Goal: Task Accomplishment & Management: Complete application form

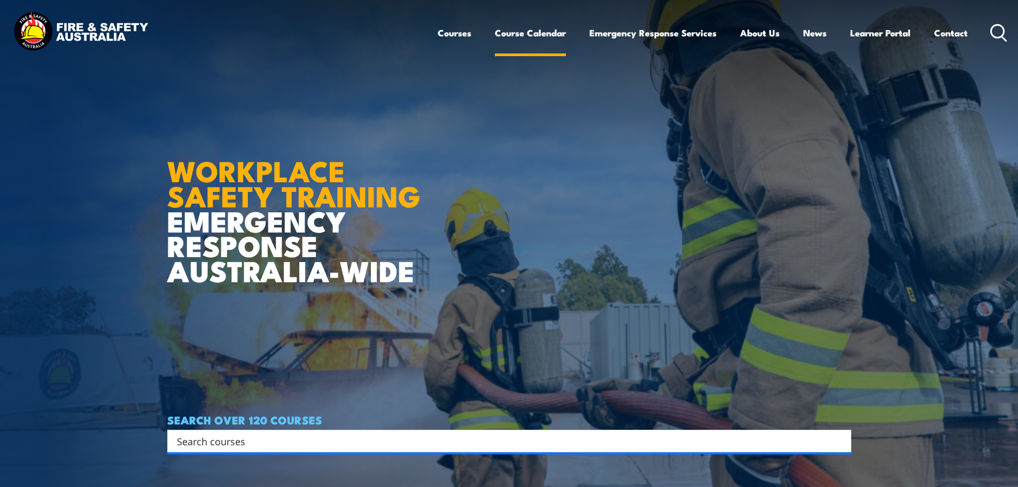
click at [538, 31] on link "Course Calendar" at bounding box center [530, 33] width 71 height 28
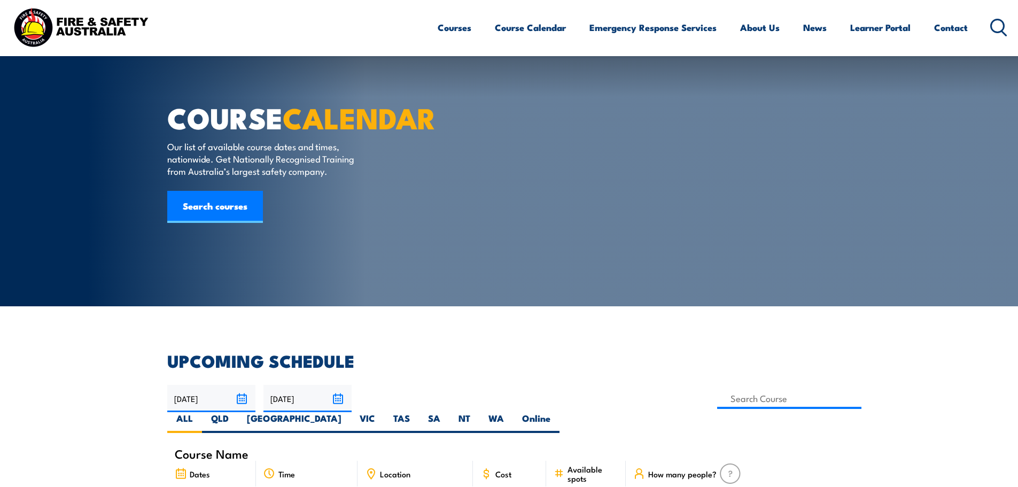
scroll to position [214, 0]
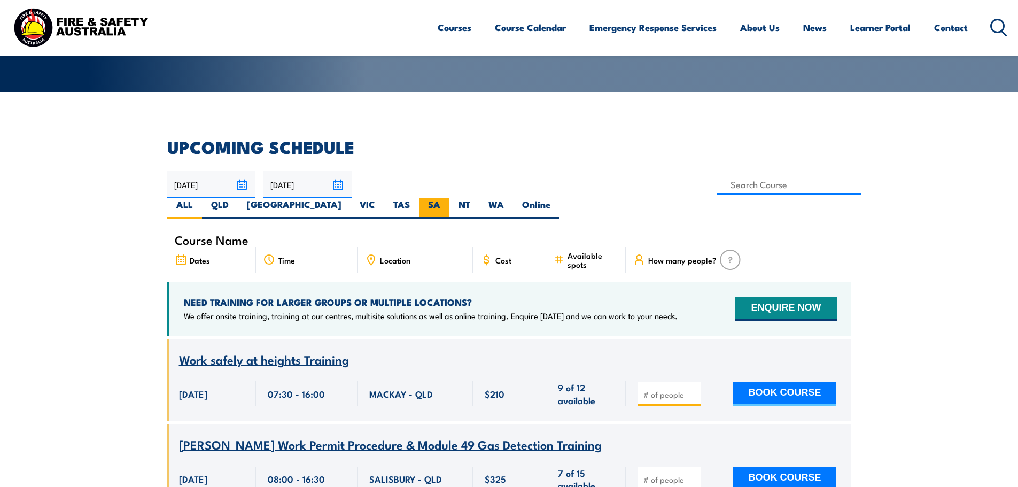
click at [450, 198] on label "SA" at bounding box center [434, 208] width 30 height 21
click at [447, 198] on input "SA" at bounding box center [443, 201] width 7 height 7
radio input "true"
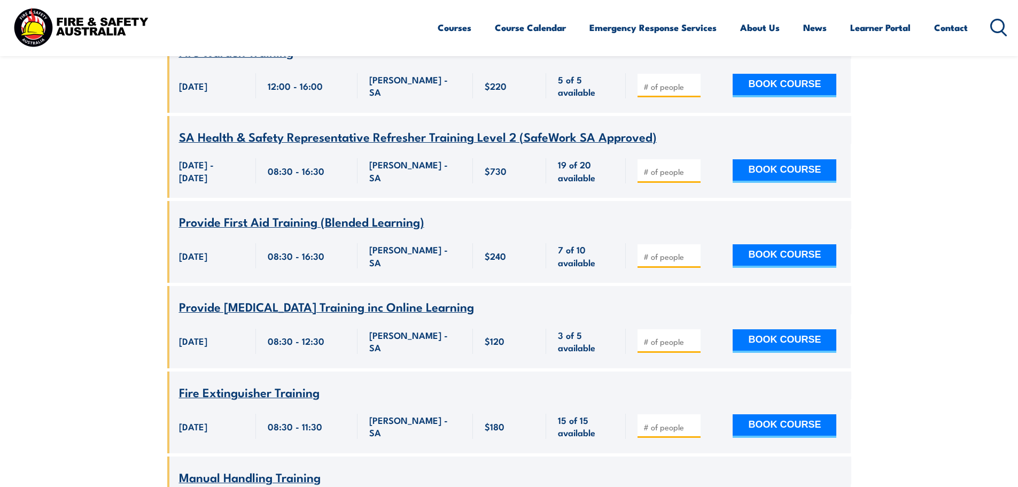
scroll to position [1422, 0]
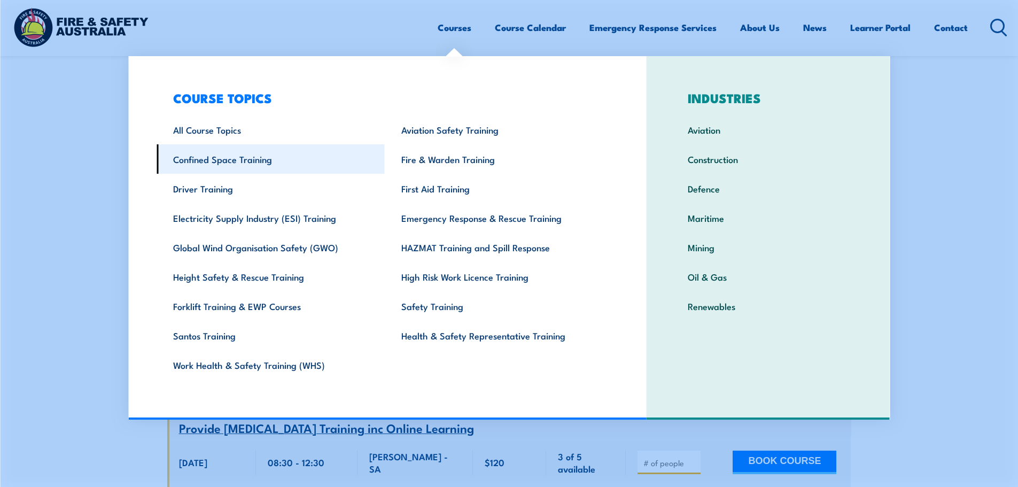
click at [233, 157] on link "Confined Space Training" at bounding box center [271, 158] width 228 height 29
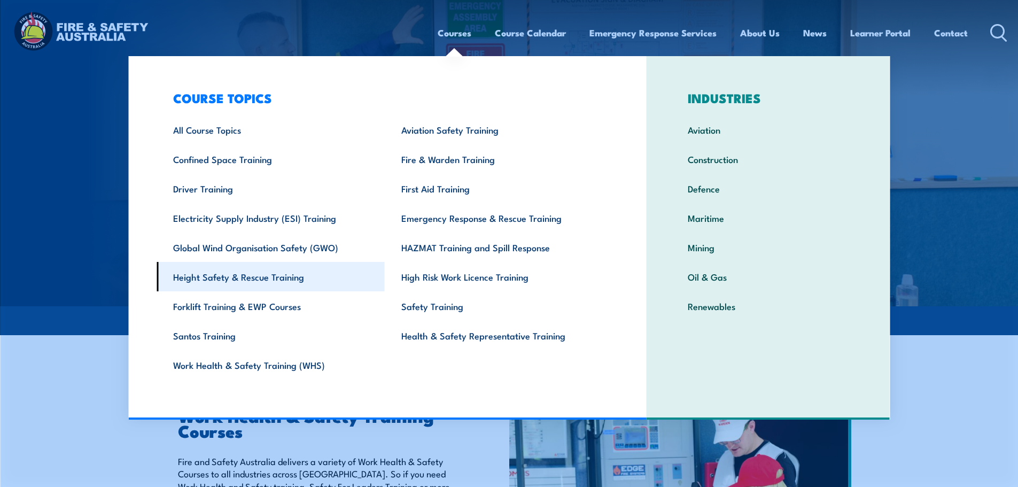
click at [181, 278] on link "Height Safety & Rescue Training" at bounding box center [271, 276] width 228 height 29
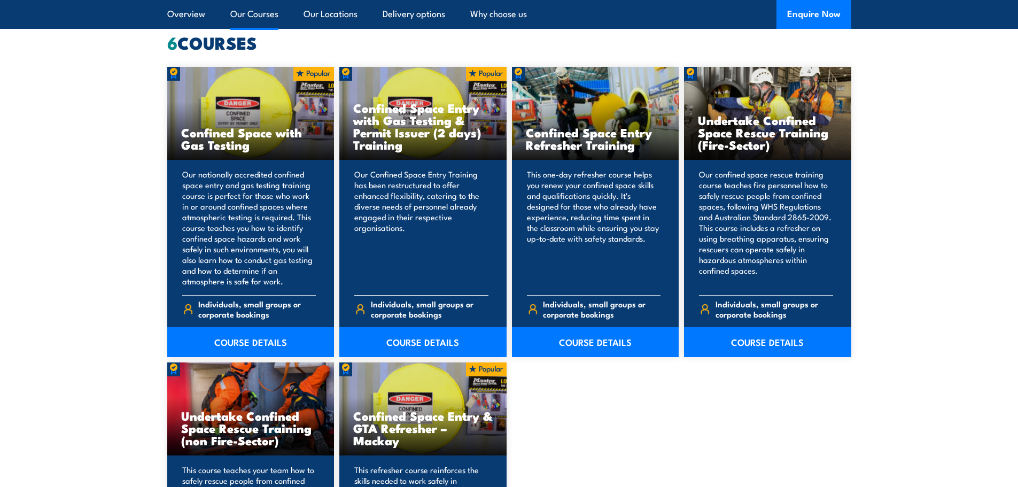
scroll to position [855, 0]
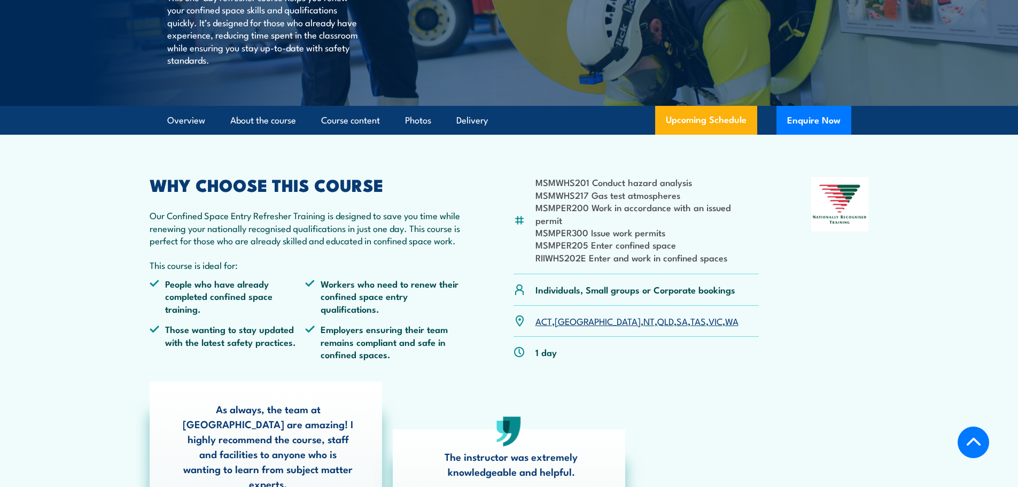
scroll to position [214, 0]
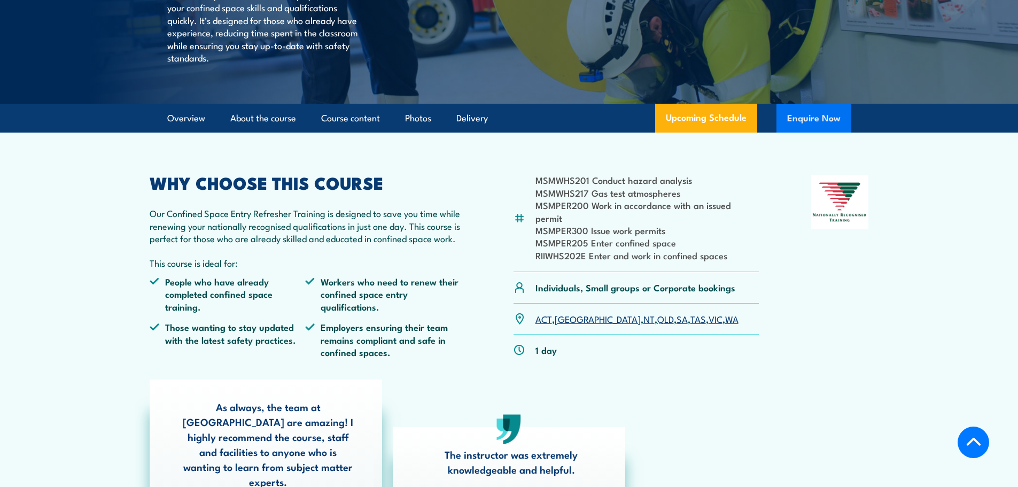
drag, startPoint x: 820, startPoint y: 121, endPoint x: 793, endPoint y: 121, distance: 27.3
click at [793, 121] on button "Enquire Now" at bounding box center [814, 118] width 75 height 29
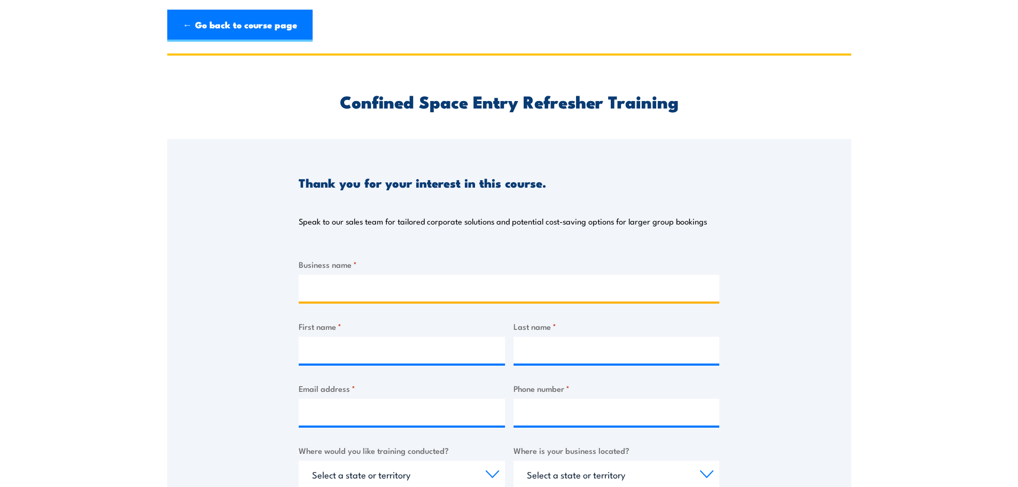
click at [337, 282] on input "Business name *" at bounding box center [509, 288] width 421 height 27
type input "Adbri"
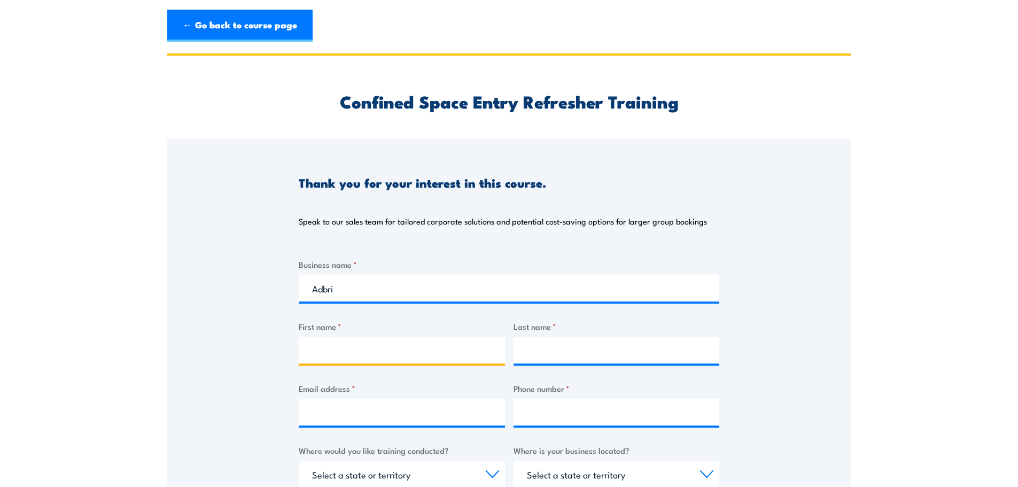
click at [375, 343] on input "First name *" at bounding box center [402, 350] width 206 height 27
type input "Ilise"
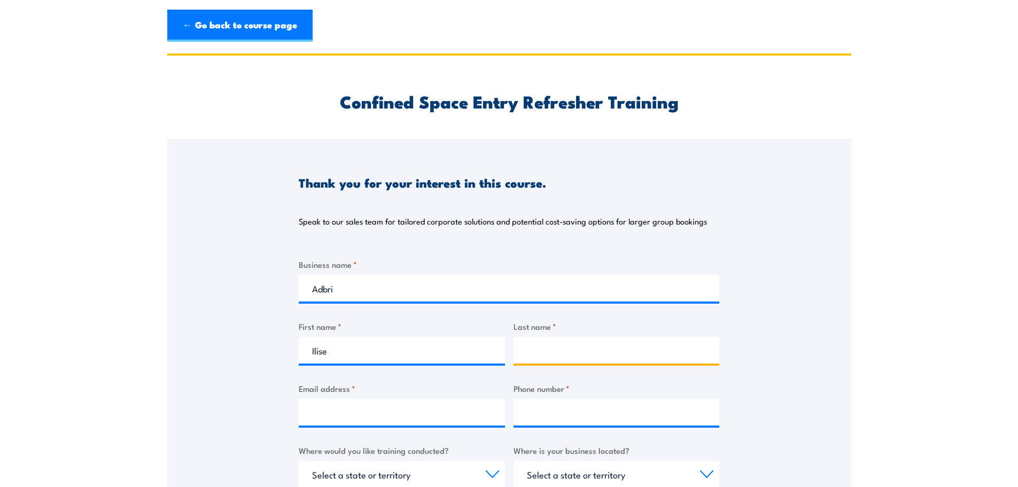
click at [573, 339] on input "Last name *" at bounding box center [617, 350] width 206 height 27
type input "somerford"
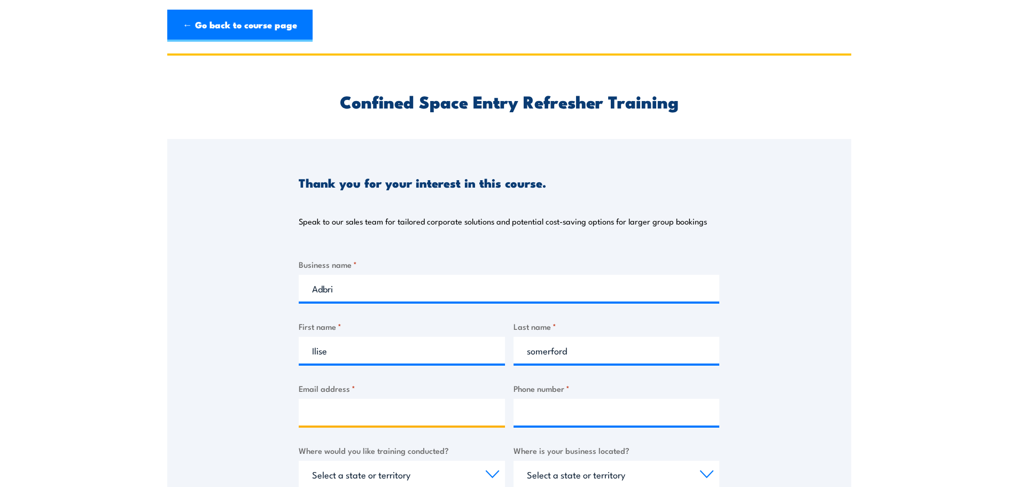
click at [358, 405] on input "Email address *" at bounding box center [402, 412] width 206 height 27
type input "[EMAIL_ADDRESS][DOMAIN_NAME]"
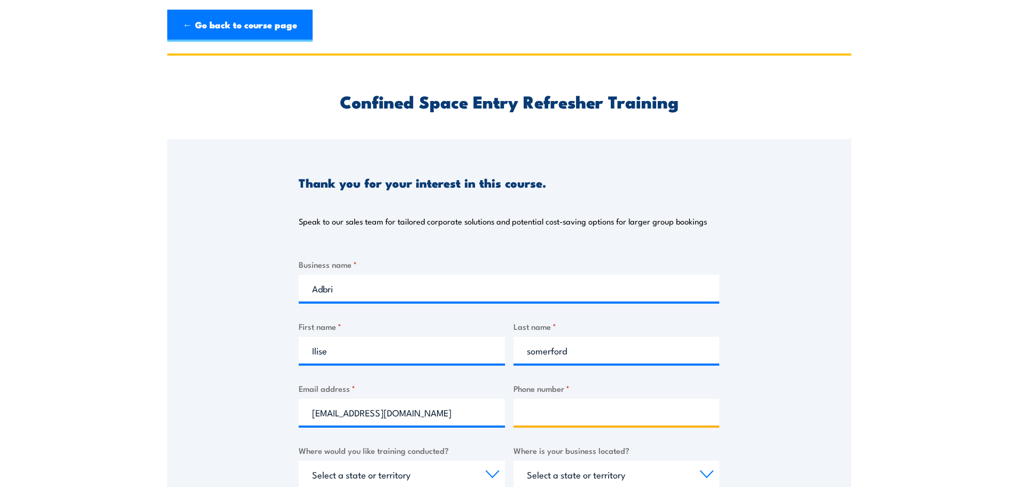
click at [553, 407] on input "Phone number *" at bounding box center [617, 412] width 206 height 27
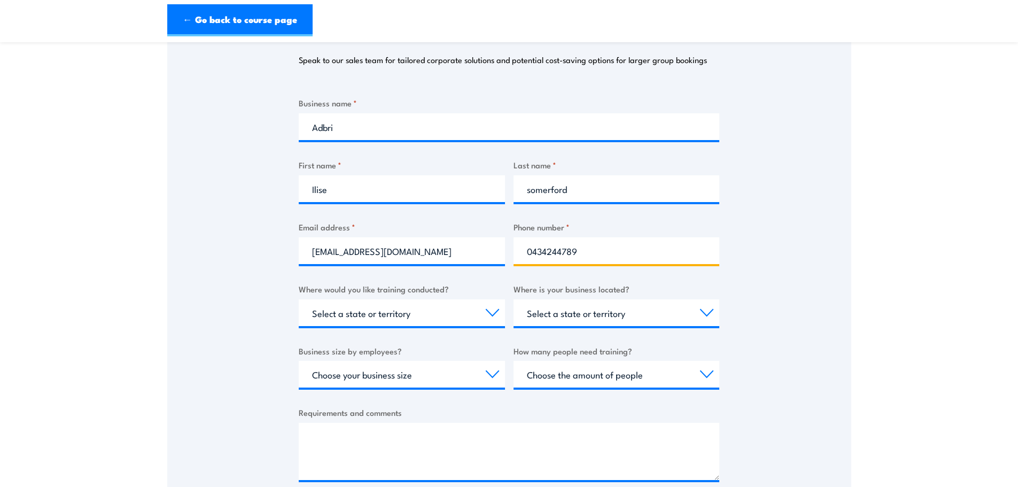
scroll to position [214, 0]
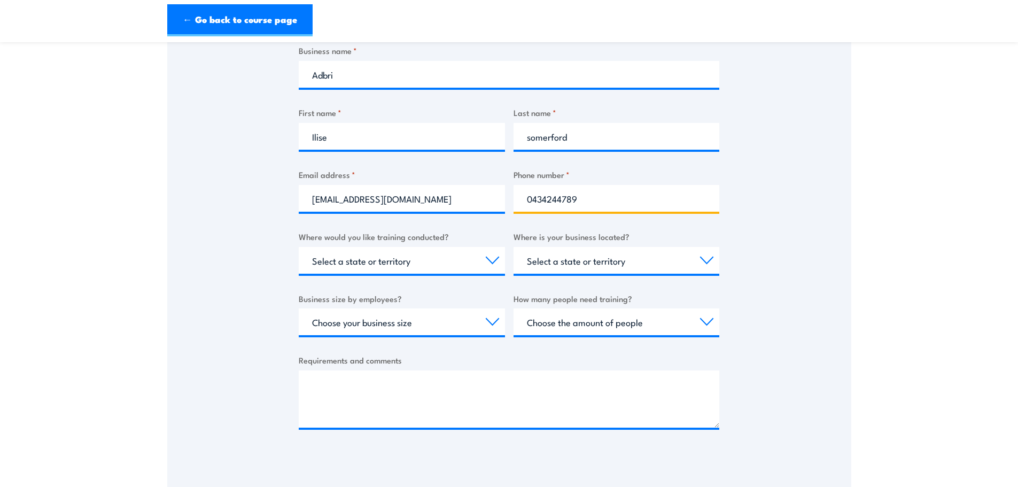
type input "0434244789"
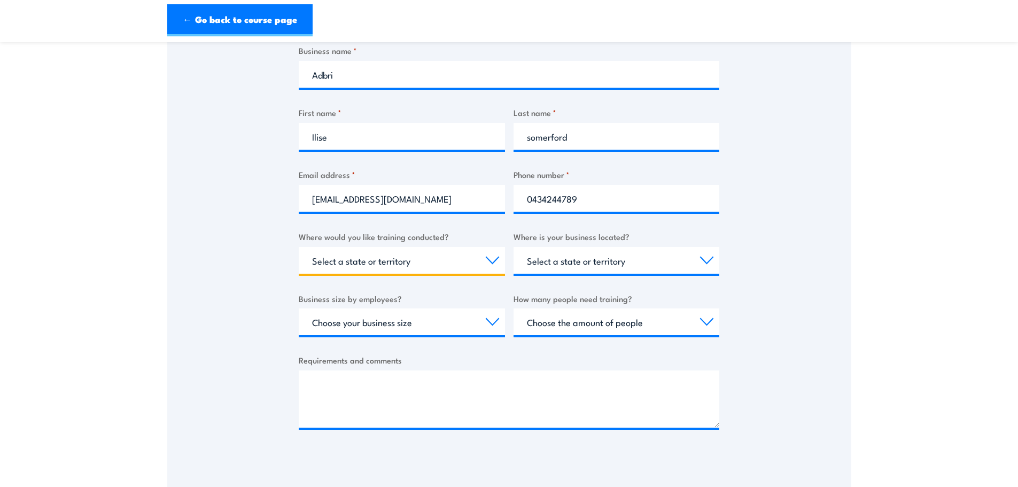
click at [468, 256] on select "Select a state or territory Nationally - multiple locations QLD NSW VIC SA ACT …" at bounding box center [402, 260] width 206 height 27
select select "SA"
click at [299, 247] on select "Select a state or territory Nationally - multiple locations QLD NSW VIC SA ACT …" at bounding box center [402, 260] width 206 height 27
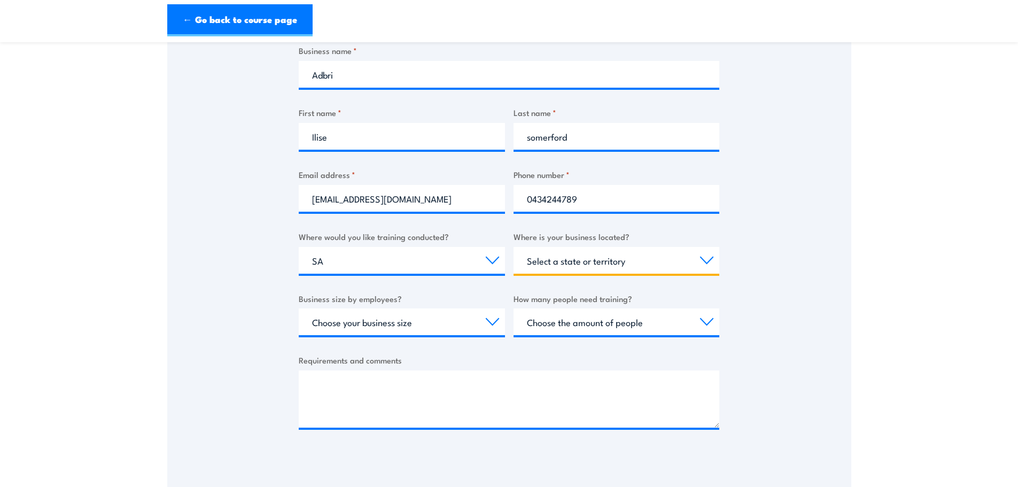
click at [591, 264] on select "Select a state or territory QLD NSW VIC SA ACT WA TAS NT" at bounding box center [617, 260] width 206 height 27
select select "SA"
click at [514, 247] on select "Select a state or territory QLD NSW VIC SA ACT WA TAS NT" at bounding box center [617, 260] width 206 height 27
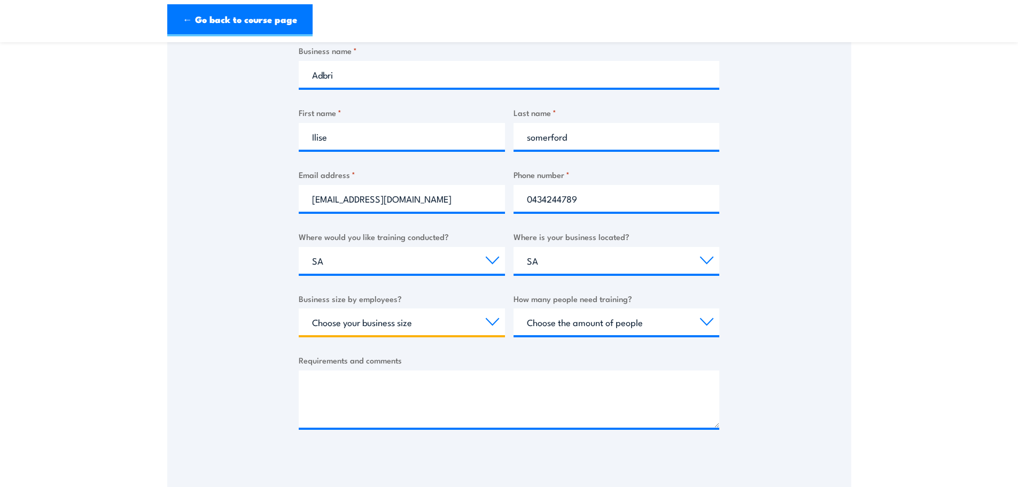
click at [411, 324] on select "Choose your business size 1 to 19 20 to 199 200+" at bounding box center [402, 321] width 206 height 27
click at [299, 308] on select "Choose your business size 1 to 19 20 to 199 200+" at bounding box center [402, 321] width 206 height 27
click at [363, 325] on select "Choose your business size 1 to 19 20 to 199 200+" at bounding box center [402, 321] width 206 height 27
select select "200+"
click at [299, 308] on select "Choose your business size 1 to 19 20 to 199 200+" at bounding box center [402, 321] width 206 height 27
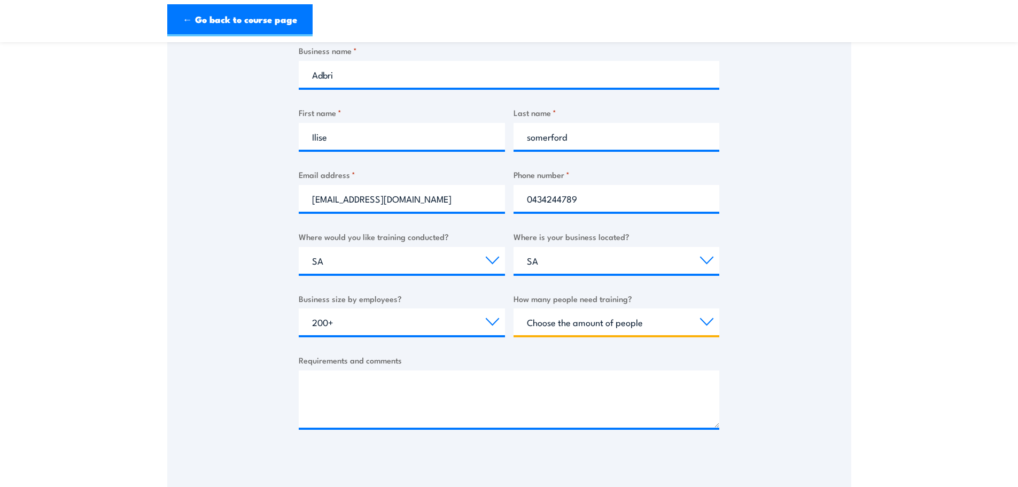
click at [589, 328] on select "Choose the amount of people 1 to 4 5 to 19 20+" at bounding box center [617, 321] width 206 height 27
select select "5 to 19"
click at [514, 308] on select "Choose the amount of people 1 to 4 5 to 19 20+" at bounding box center [617, 321] width 206 height 27
click at [834, 304] on div "Thank you for your interest in this course. Speak to our sales team for tailore…" at bounding box center [509, 192] width 684 height 534
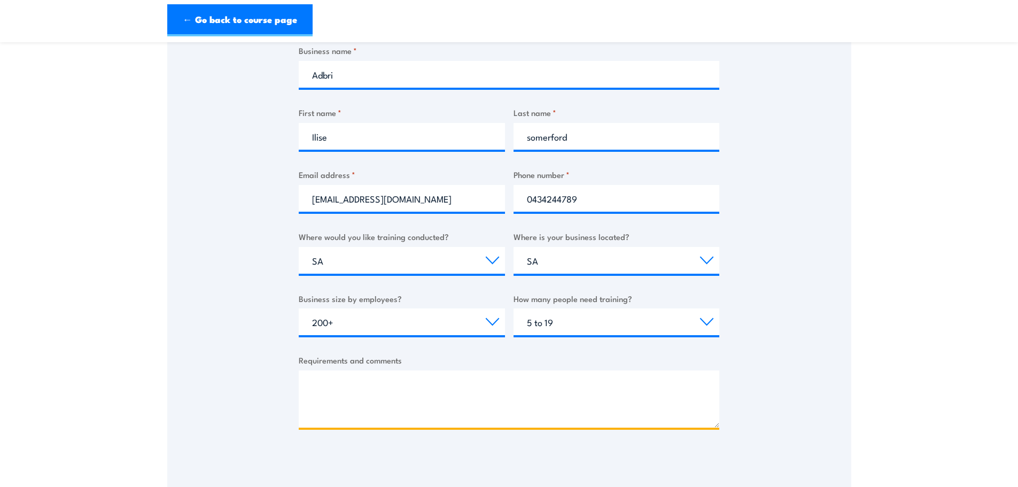
click at [334, 393] on textarea "Requirements and comments" at bounding box center [509, 398] width 421 height 57
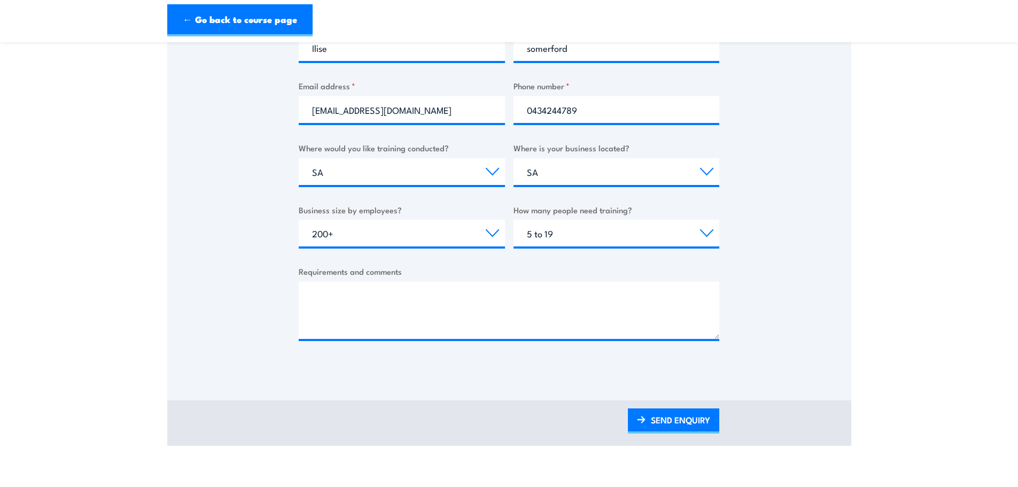
scroll to position [321, 0]
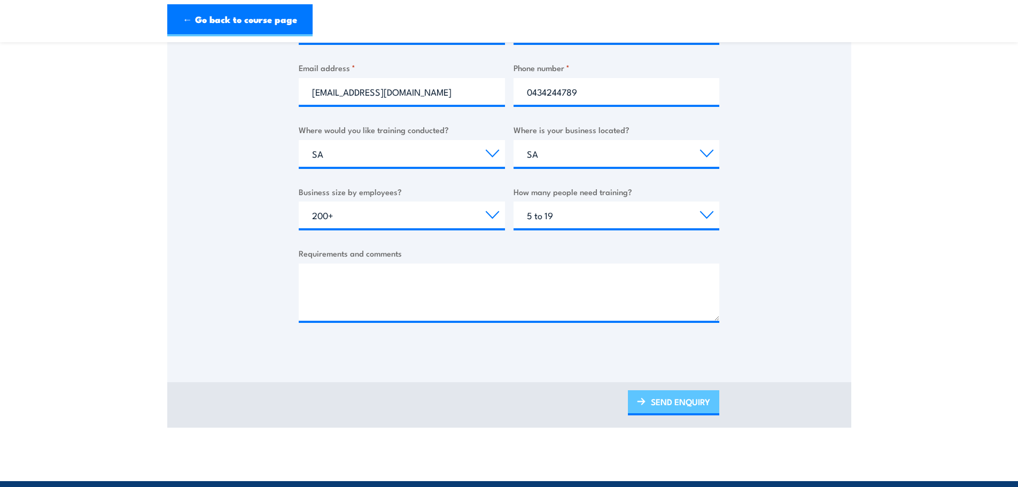
click at [673, 403] on link "SEND ENQUIRY" at bounding box center [673, 402] width 91 height 25
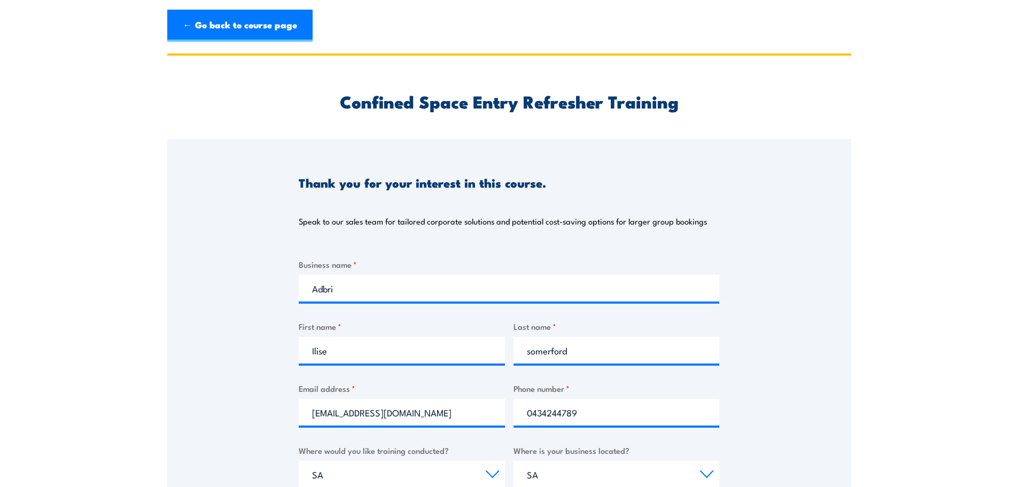
scroll to position [0, 0]
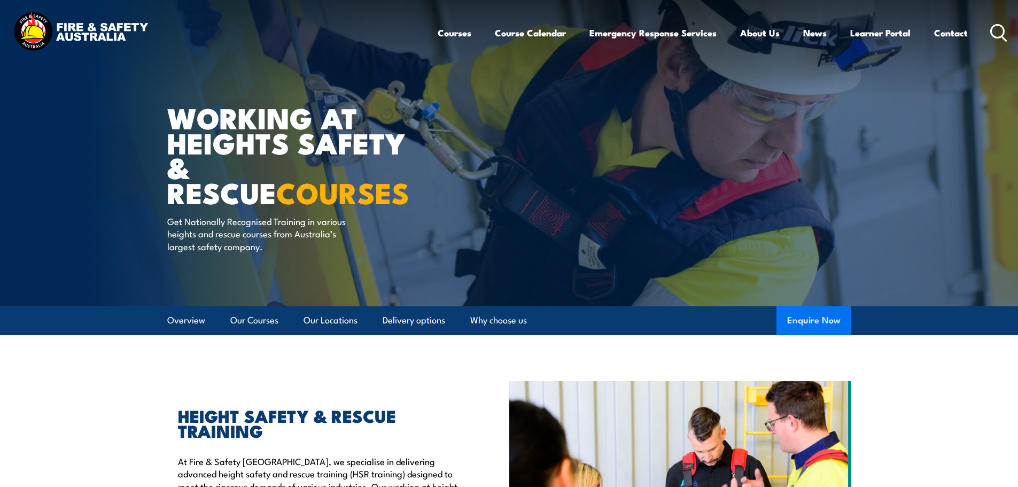
click at [817, 318] on button "Enquire Now" at bounding box center [814, 320] width 75 height 29
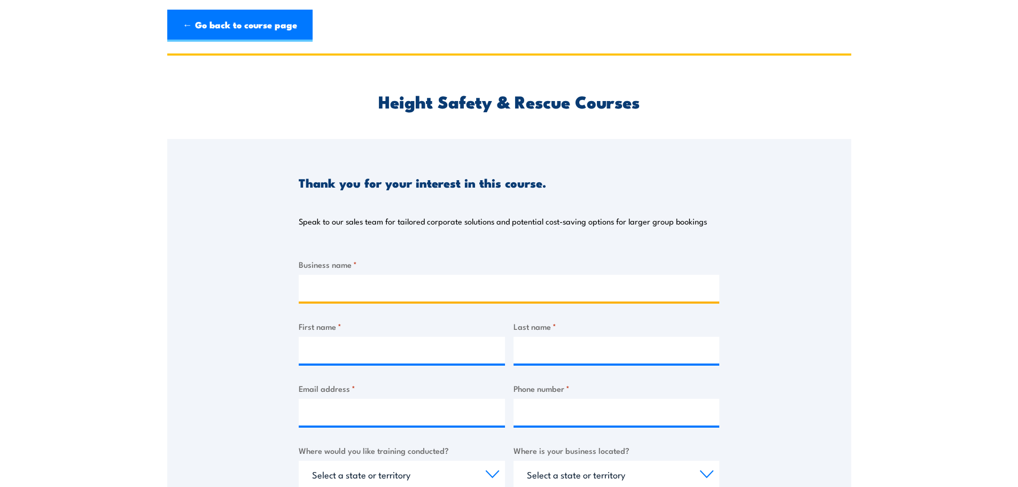
click at [312, 289] on input "Business name *" at bounding box center [509, 288] width 421 height 27
type input "Adbri"
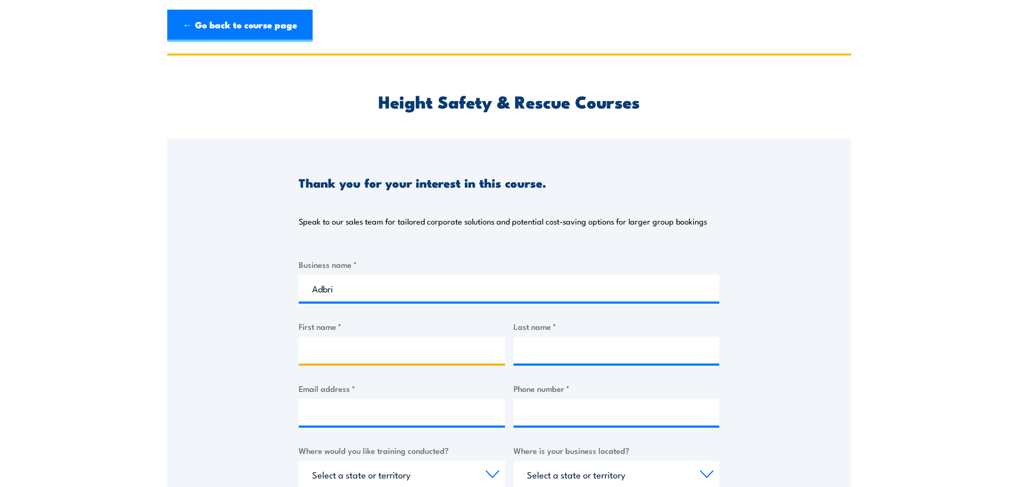
click at [352, 344] on input "First name *" at bounding box center [402, 350] width 206 height 27
type input "ilise"
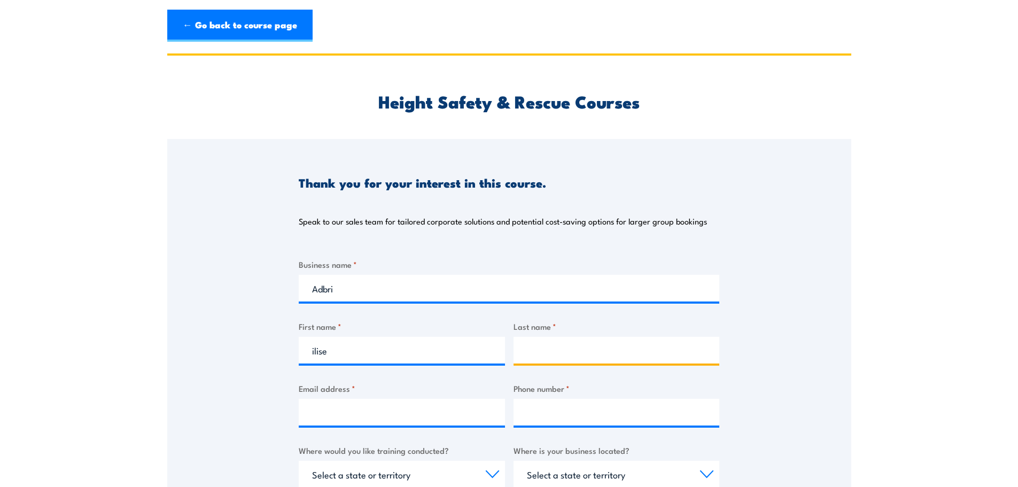
click at [595, 355] on input "Last name *" at bounding box center [617, 350] width 206 height 27
type input "o"
type input "somerford"
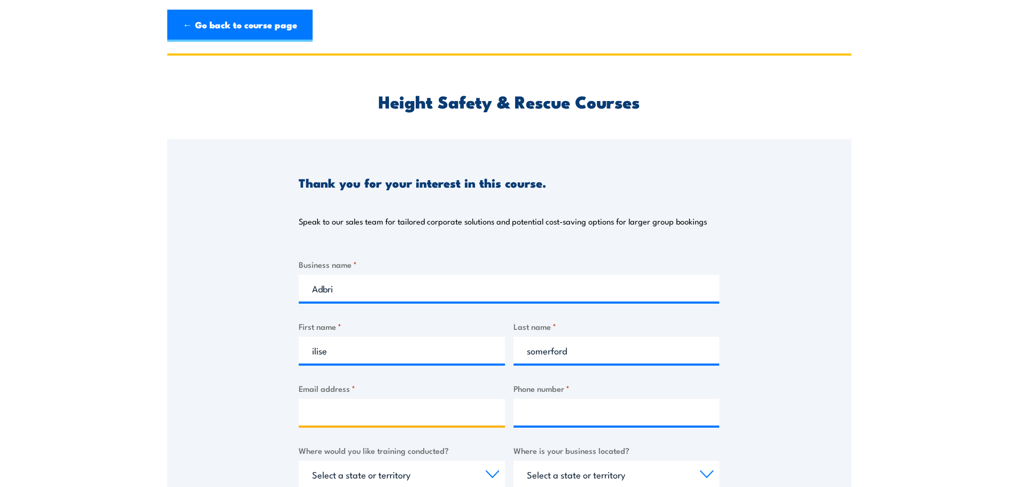
click at [392, 414] on input "Email address *" at bounding box center [402, 412] width 206 height 27
type input "[EMAIL_ADDRESS][DOMAIN_NAME]"
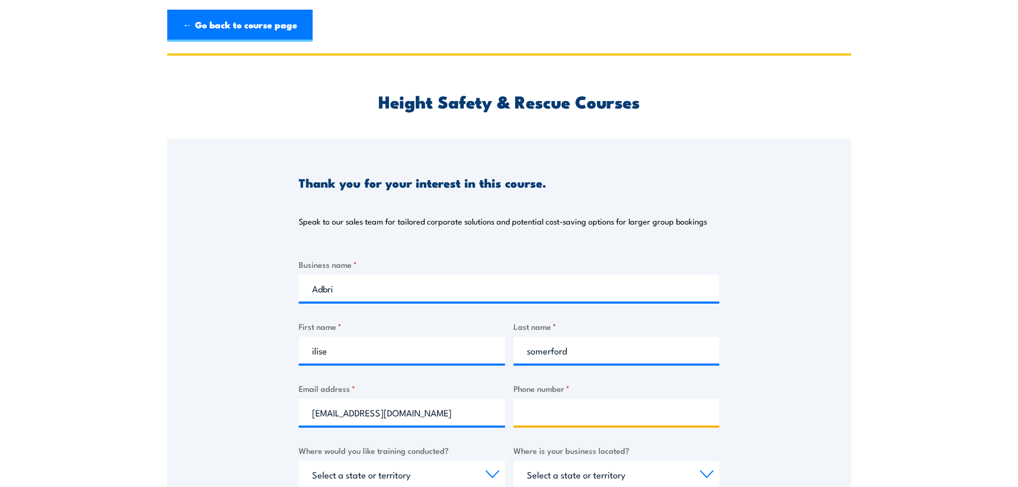
click at [570, 412] on input "Phone number *" at bounding box center [617, 412] width 206 height 27
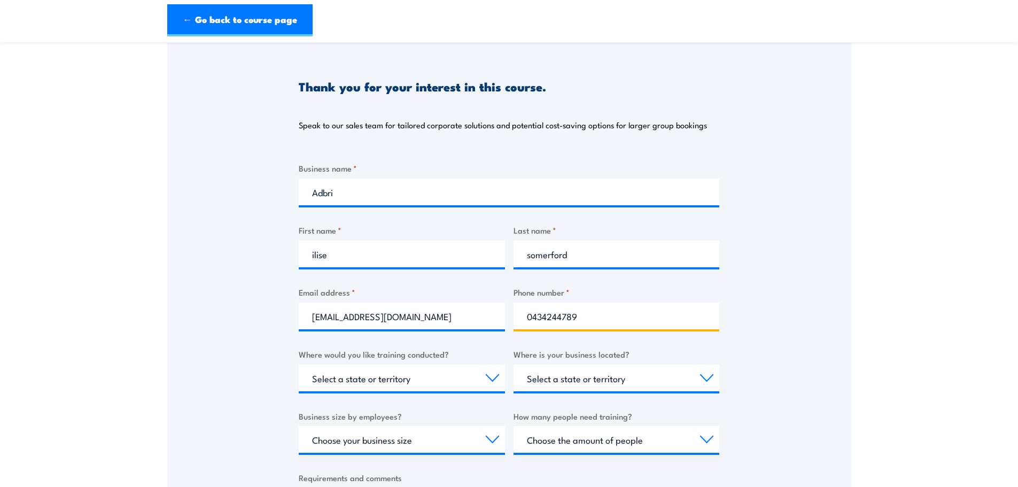
scroll to position [321, 0]
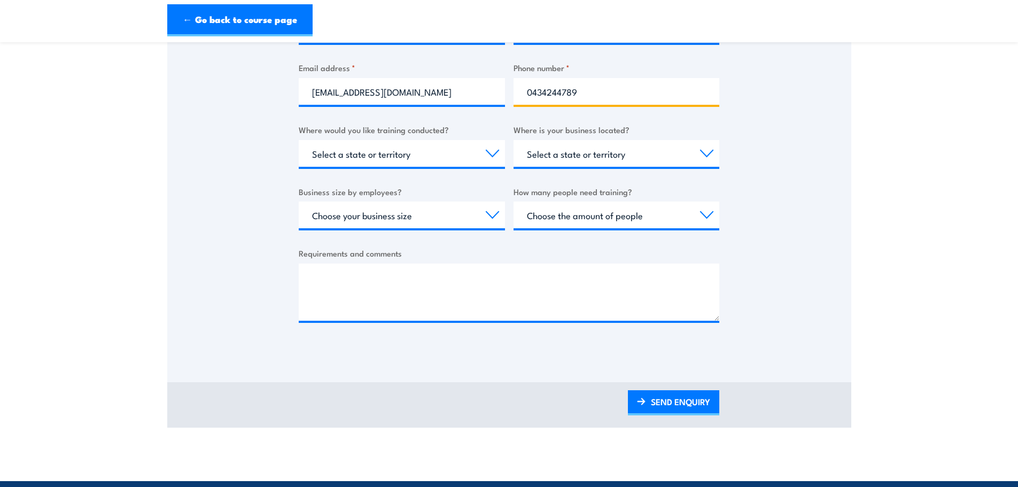
type input "0434244789"
click at [481, 214] on select "Choose your business size 1 to 19 20 to 199 200+" at bounding box center [402, 215] width 206 height 27
select select "200+"
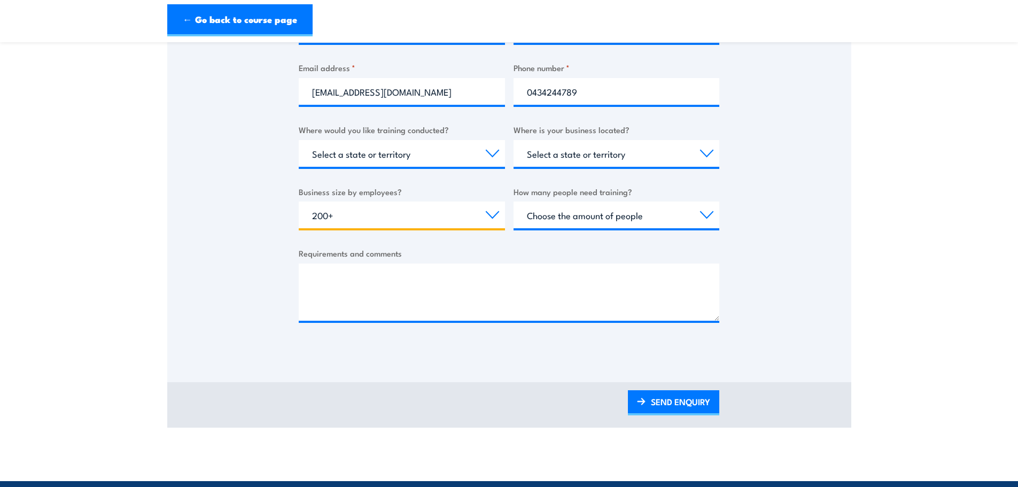
click at [299, 202] on select "Choose your business size 1 to 19 20 to 199 200+" at bounding box center [402, 215] width 206 height 27
click at [628, 209] on select "Choose the amount of people 1 to 4 5 to 19 20+" at bounding box center [617, 215] width 206 height 27
select select "5 to 19"
click at [514, 202] on select "Choose the amount of people 1 to 4 5 to 19 20+" at bounding box center [617, 215] width 206 height 27
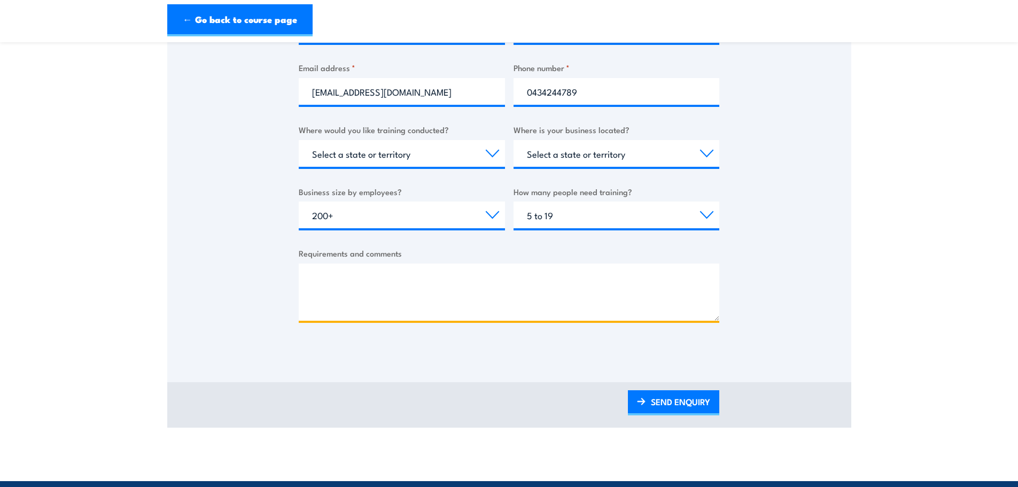
click at [323, 273] on textarea "Requirements and comments" at bounding box center [509, 292] width 421 height 57
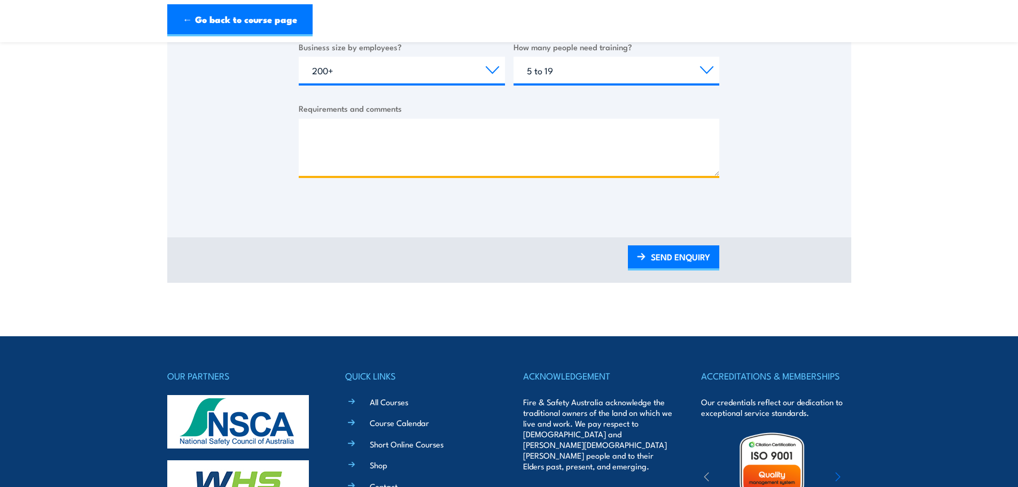
scroll to position [535, 0]
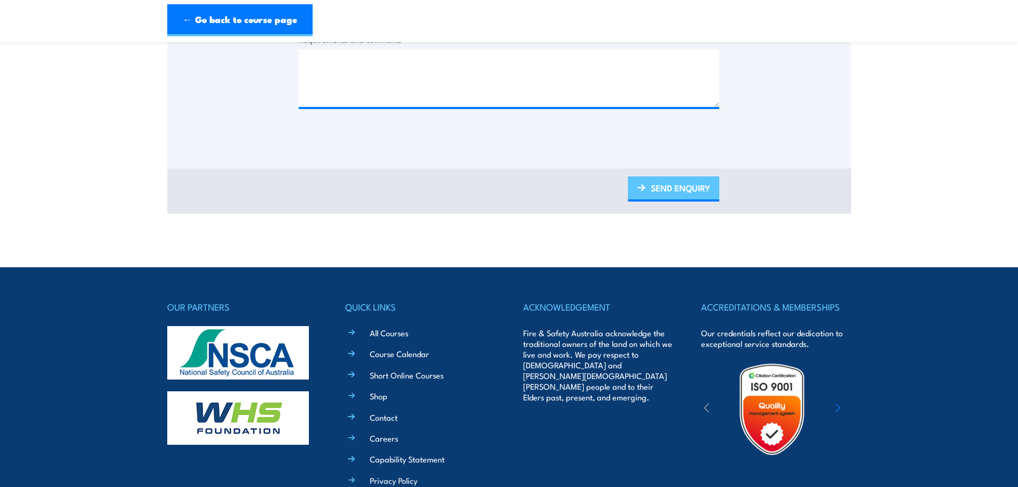
click at [664, 187] on link "SEND ENQUIRY" at bounding box center [673, 188] width 91 height 25
